Goal: Task Accomplishment & Management: Manage account settings

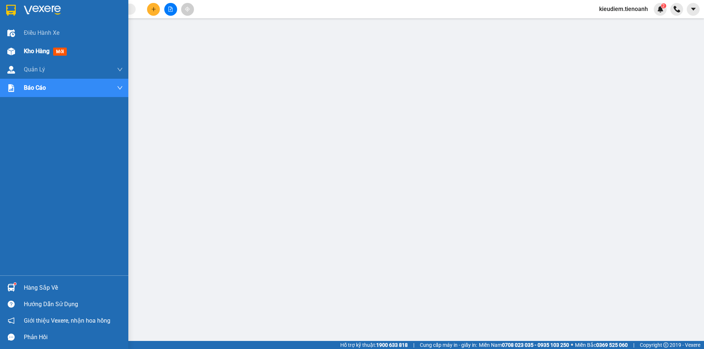
click at [20, 46] on div "Kho hàng mới" at bounding box center [64, 51] width 128 height 18
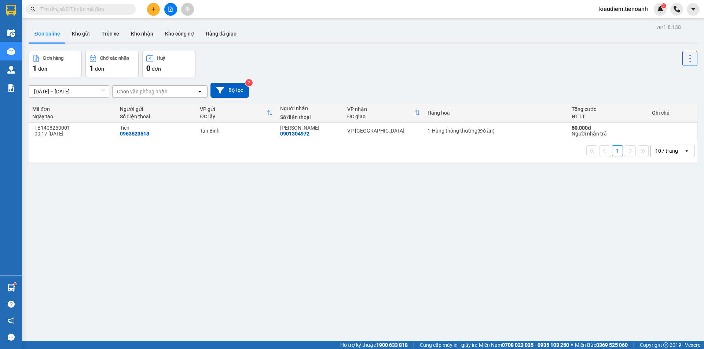
click at [264, 66] on div "Đơn hàng 1 đơn Chờ xác nhận 1 đơn Huỷ 0 đơn" at bounding box center [363, 64] width 669 height 26
click at [216, 32] on button "Hàng đã giao" at bounding box center [221, 34] width 43 height 18
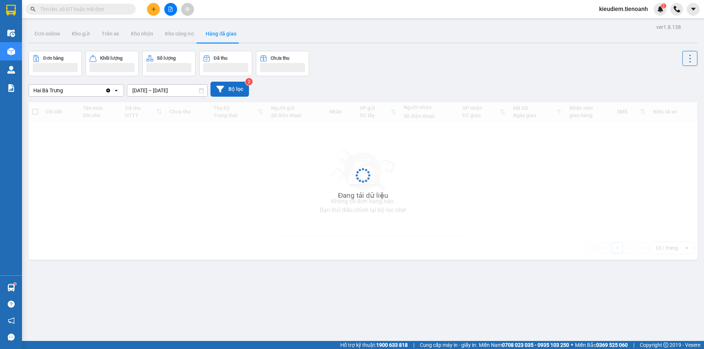
click at [218, 91] on icon at bounding box center [220, 89] width 8 height 8
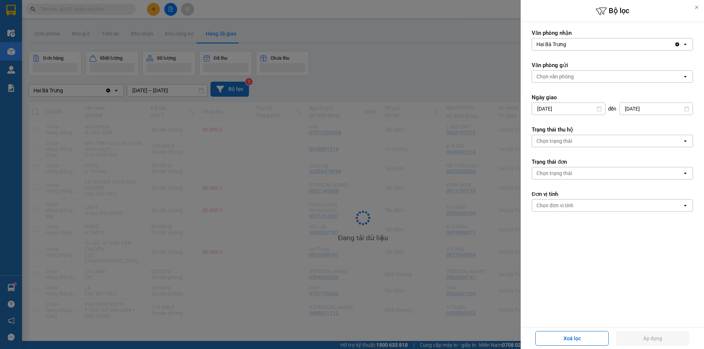
click at [575, 78] on div "Chọn văn phòng" at bounding box center [607, 77] width 150 height 12
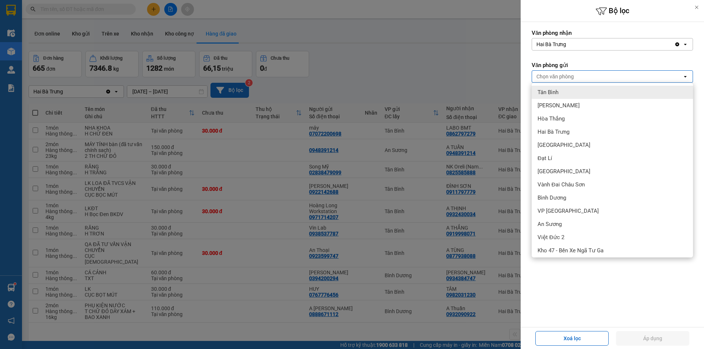
click at [431, 78] on div at bounding box center [352, 174] width 704 height 349
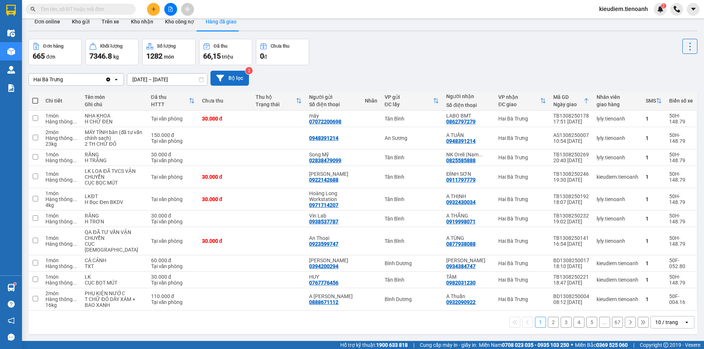
scroll to position [22, 0]
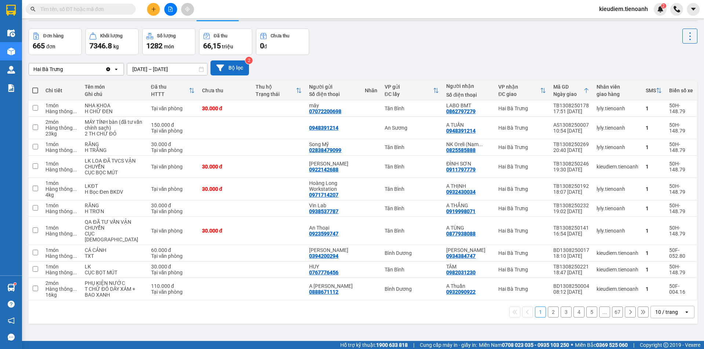
click at [659, 309] on div "10 / trang" at bounding box center [666, 312] width 23 height 7
click at [659, 292] on span "100 / trang" at bounding box center [664, 290] width 26 height 7
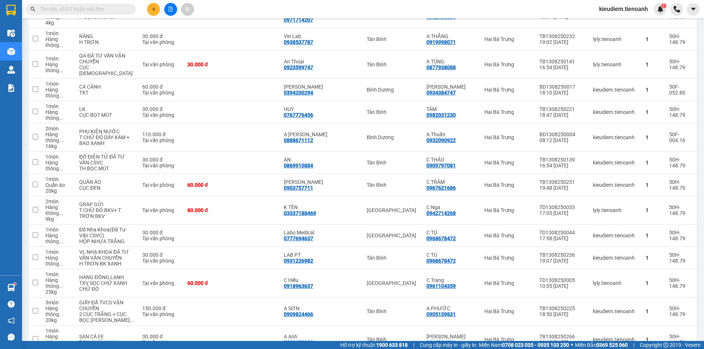
scroll to position [221, 0]
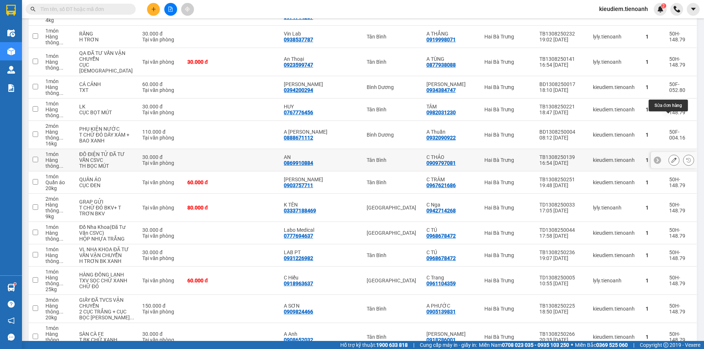
click at [669, 154] on button at bounding box center [674, 160] width 10 height 13
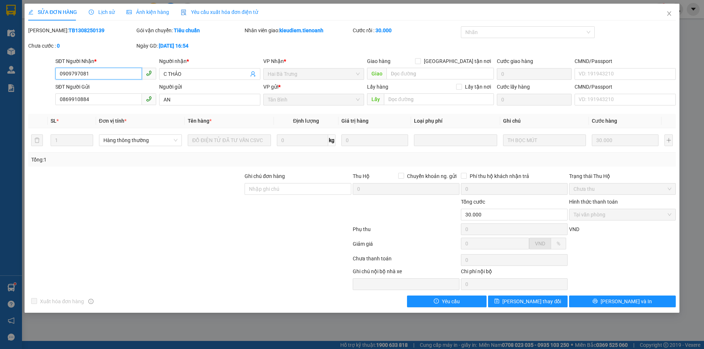
type input "0909797081"
type input "C THẢO"
type input "0869910884"
type input "AN"
type input "30.000"
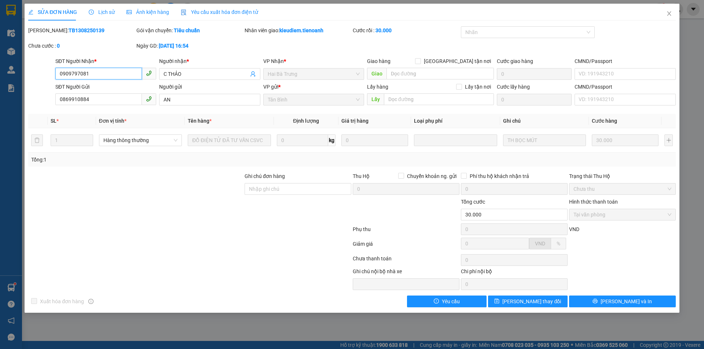
click at [104, 70] on input "0909797081" at bounding box center [98, 74] width 87 height 12
paste input "79"
type input "0909779081"
click at [201, 258] on div at bounding box center [190, 260] width 325 height 15
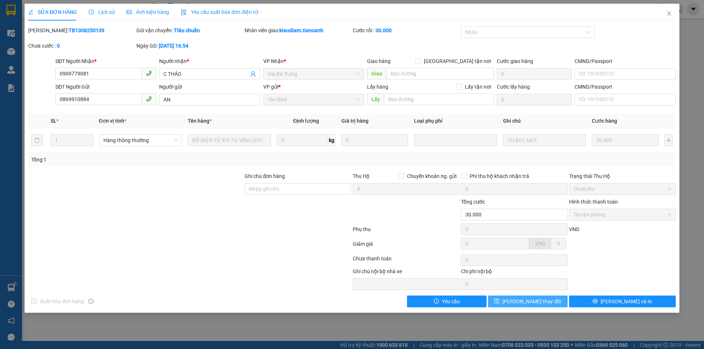
click at [550, 303] on button "[PERSON_NAME] đổi" at bounding box center [528, 302] width 80 height 12
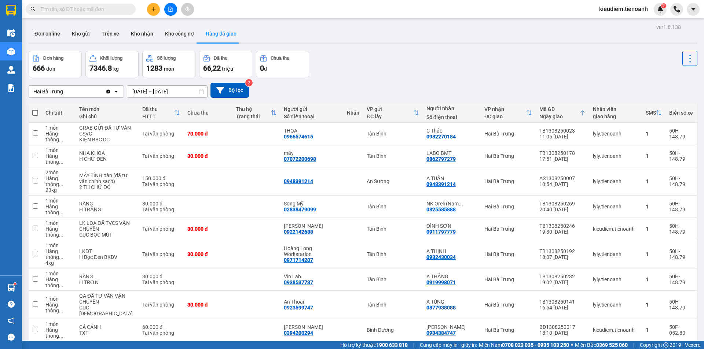
click at [418, 62] on div "Đơn hàng 666 đơn Khối lượng 7346.8 kg Số lượng 1283 món Đã thu 66,22 triệu Chưa…" at bounding box center [363, 64] width 669 height 26
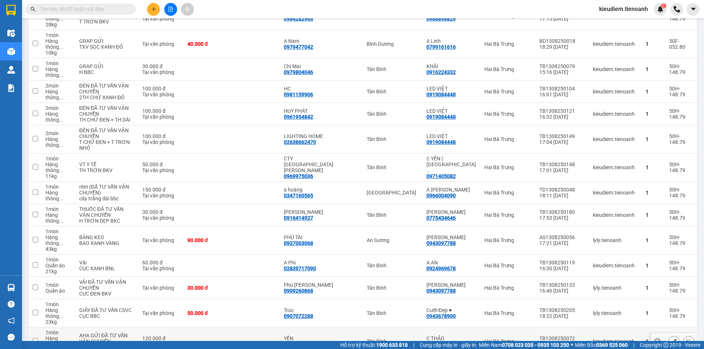
scroll to position [917, 0]
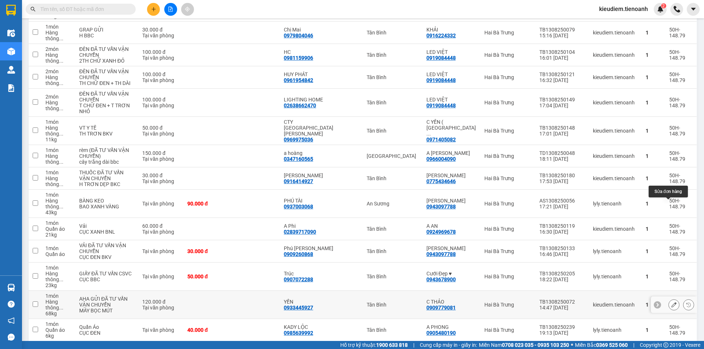
click at [671, 303] on icon at bounding box center [673, 305] width 5 height 5
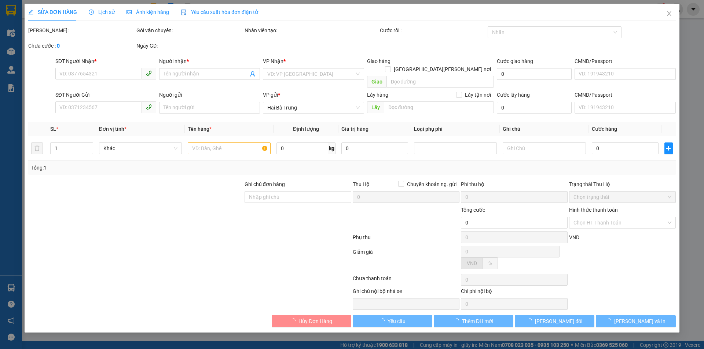
type input "0909779081"
type input "C THẢO"
type input "0933445927"
type input "YẾN"
type input "120.000"
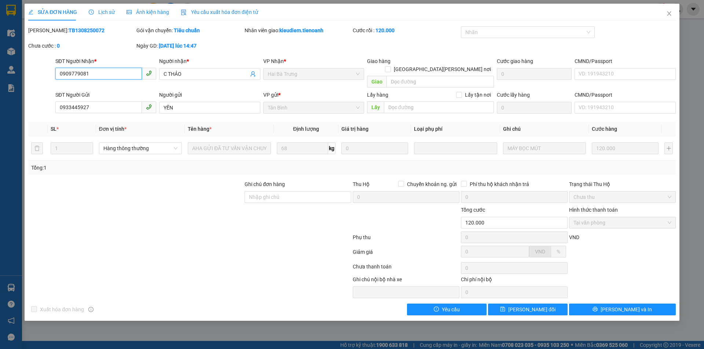
click at [101, 72] on input "0909779081" at bounding box center [98, 74] width 87 height 12
click at [197, 291] on div "Total Paid Fee 120.000 Total UnPaid Fee 0 Cash Collection Total Fee Mã ĐH: TB13…" at bounding box center [352, 170] width 648 height 289
click at [669, 14] on icon "close" at bounding box center [669, 13] width 4 height 4
